Goal: Transaction & Acquisition: Purchase product/service

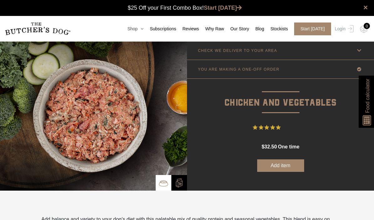
click at [135, 32] on link "Shop" at bounding box center [132, 29] width 23 height 7
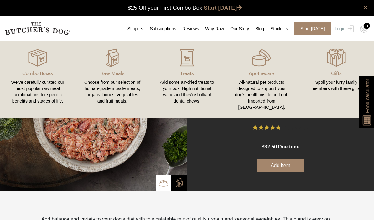
click at [124, 81] on div "Choose from our selection of human-grade muscle meats, organs, bones, vegetable…" at bounding box center [112, 91] width 60 height 25
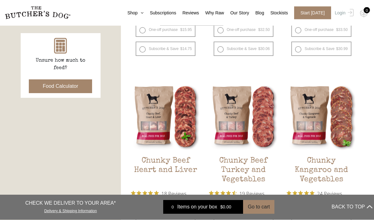
scroll to position [284, 0]
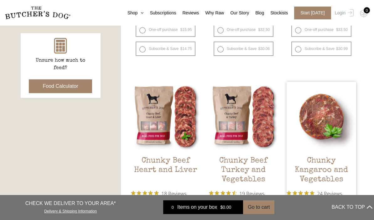
click at [347, 137] on img at bounding box center [321, 116] width 69 height 69
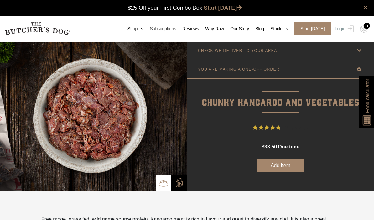
click at [143, 28] on link "Subscriptions" at bounding box center [159, 29] width 33 height 7
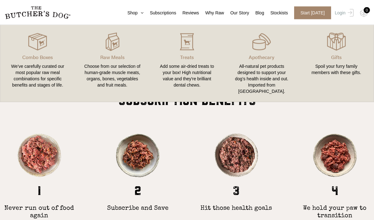
scroll to position [408, 0]
